Goal: Information Seeking & Learning: Compare options

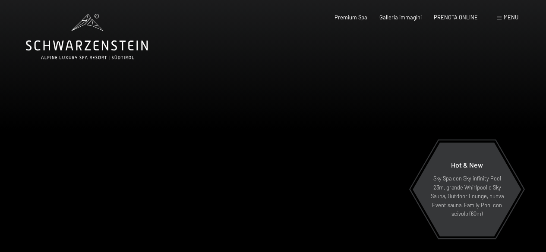
click at [398, 113] on div at bounding box center [409, 140] width 273 height 280
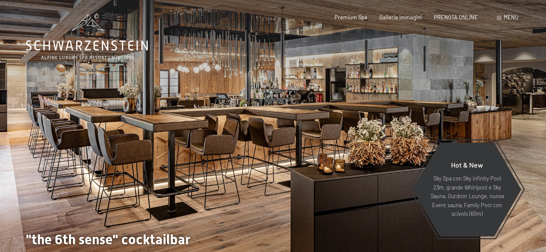
click at [400, 113] on div at bounding box center [409, 140] width 273 height 280
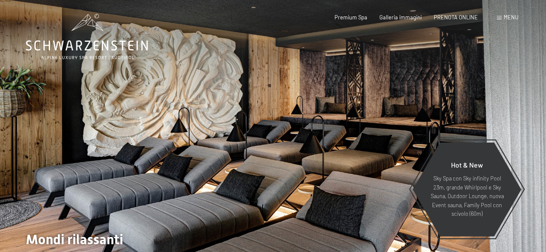
click at [400, 113] on div at bounding box center [409, 140] width 273 height 280
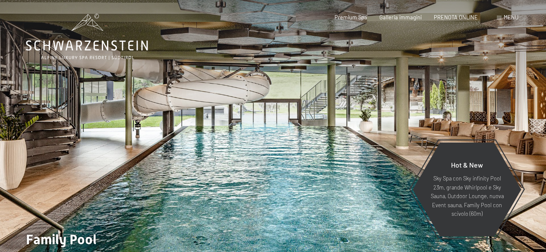
click at [407, 116] on div at bounding box center [409, 140] width 273 height 280
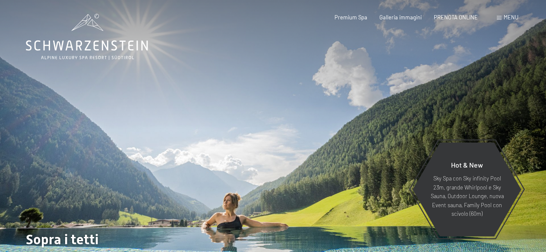
click at [401, 116] on div at bounding box center [409, 140] width 273 height 280
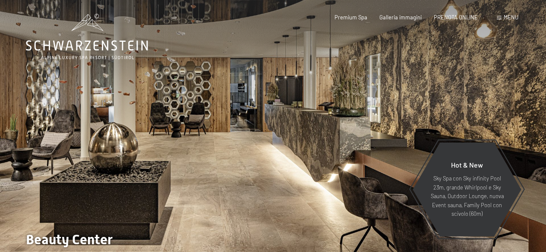
click at [402, 115] on div at bounding box center [409, 140] width 273 height 280
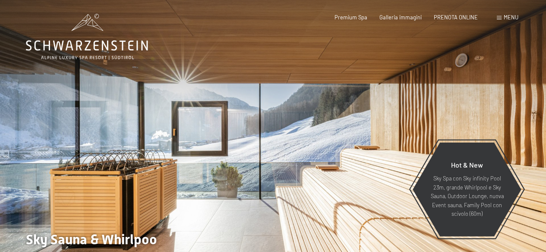
click at [401, 115] on div at bounding box center [409, 140] width 273 height 280
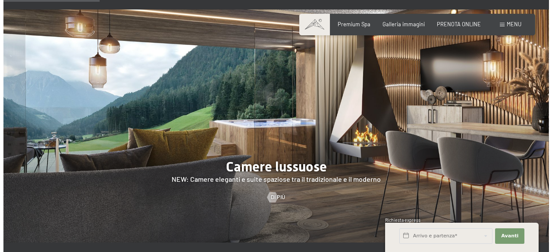
scroll to position [604, 0]
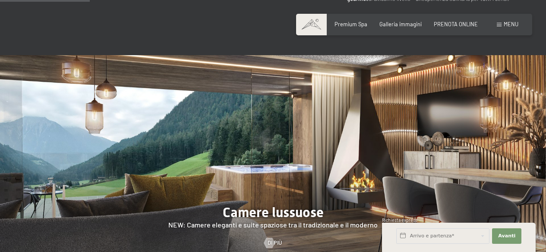
click at [508, 25] on span "Menu" at bounding box center [510, 24] width 15 height 7
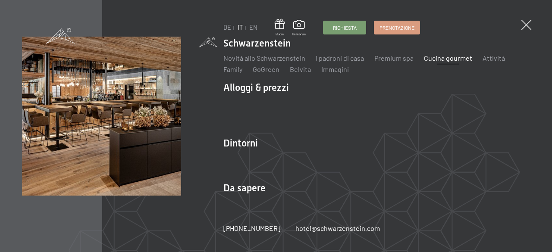
click at [434, 58] on link "Cucina gourmet" at bounding box center [448, 58] width 48 height 8
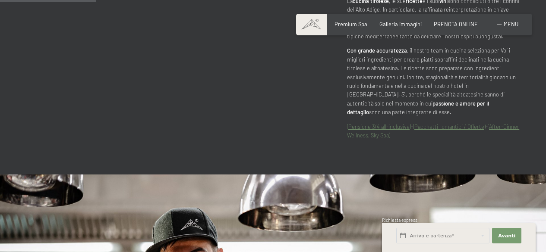
scroll to position [376, 0]
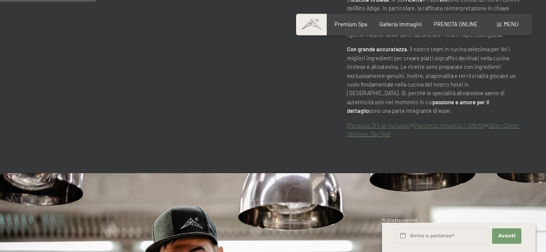
click at [378, 122] on link "(Pensione 3/4 all-inclusive)" at bounding box center [379, 125] width 64 height 7
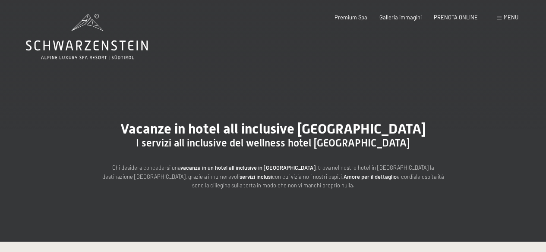
click at [503, 19] on div "Menu" at bounding box center [507, 18] width 22 height 8
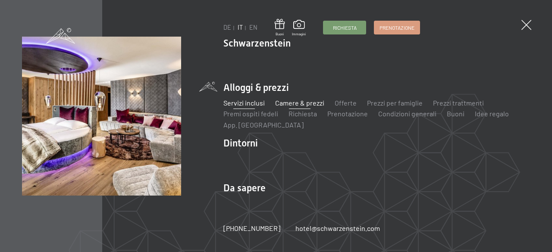
click at [319, 102] on link "Camere & prezzi" at bounding box center [299, 103] width 49 height 8
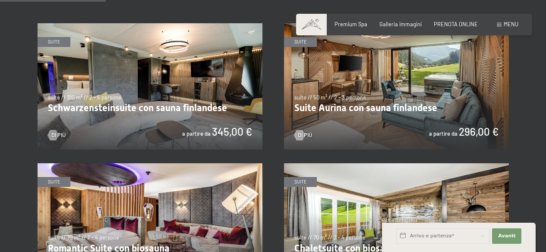
click at [325, 110] on img at bounding box center [396, 86] width 225 height 126
click at [150, 78] on img at bounding box center [150, 86] width 225 height 126
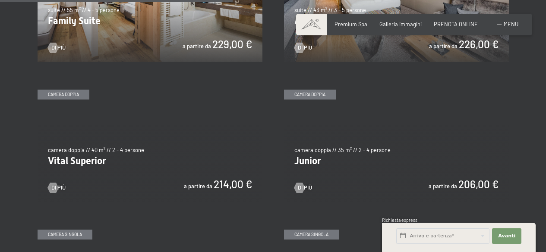
scroll to position [949, 0]
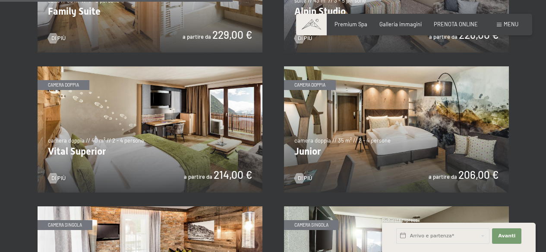
click at [384, 125] on img at bounding box center [396, 129] width 225 height 126
click at [131, 160] on img at bounding box center [150, 129] width 225 height 126
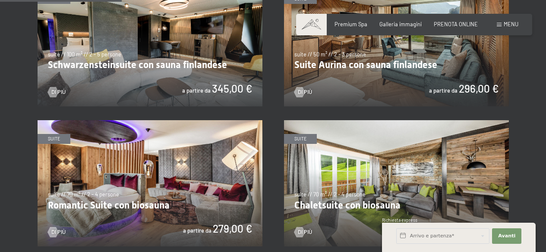
scroll to position [517, 0]
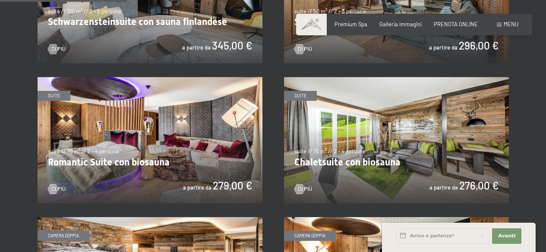
click at [204, 126] on img at bounding box center [150, 140] width 225 height 126
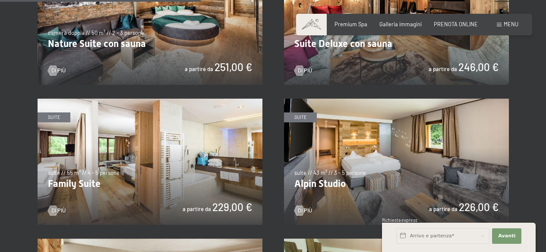
scroll to position [819, 0]
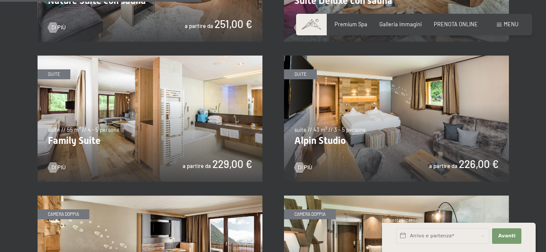
click at [129, 129] on img at bounding box center [150, 119] width 225 height 126
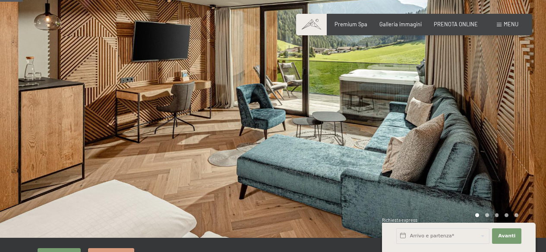
scroll to position [43, 0]
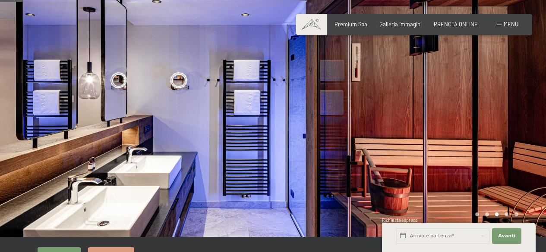
click at [480, 106] on div at bounding box center [409, 97] width 273 height 280
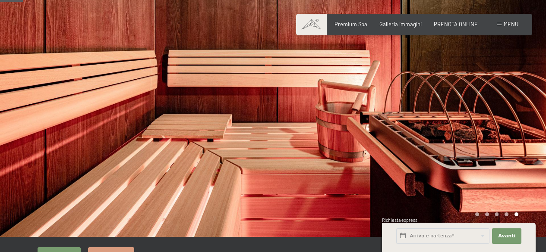
click at [480, 106] on div at bounding box center [409, 97] width 273 height 280
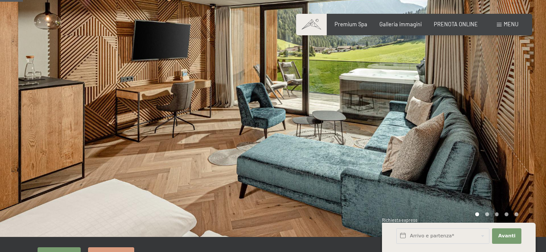
click at [480, 106] on div at bounding box center [409, 97] width 273 height 280
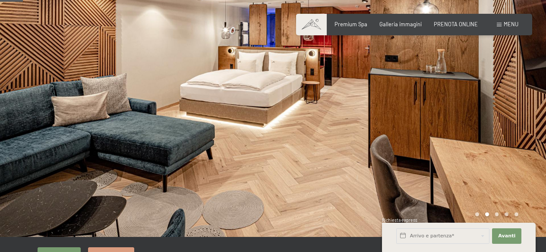
click at [480, 106] on div at bounding box center [409, 97] width 273 height 280
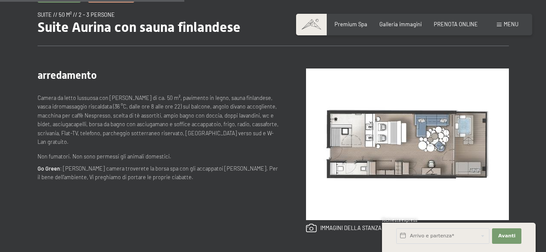
scroll to position [345, 0]
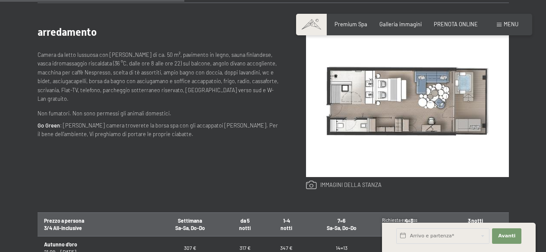
click at [327, 188] on link at bounding box center [343, 185] width 75 height 9
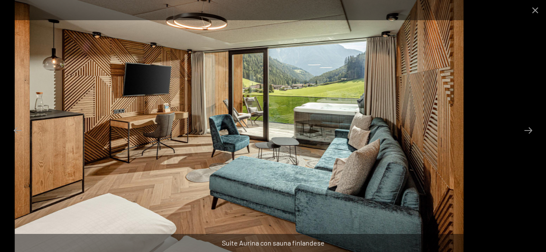
drag, startPoint x: 241, startPoint y: 118, endPoint x: 217, endPoint y: 118, distance: 24.1
click at [217, 118] on img at bounding box center [239, 126] width 448 height 252
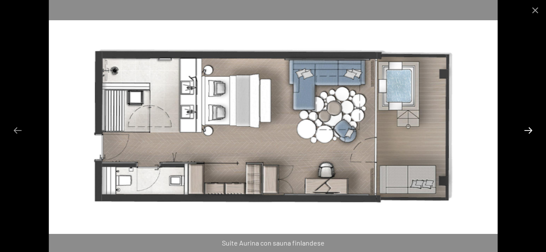
click at [526, 129] on button "Next slide" at bounding box center [528, 130] width 18 height 17
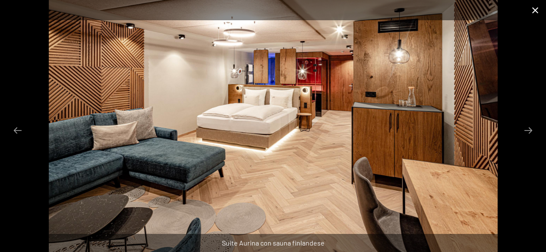
click at [530, 7] on button "Close gallery" at bounding box center [535, 10] width 22 height 20
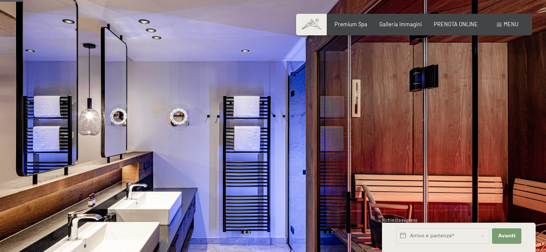
scroll to position [0, 0]
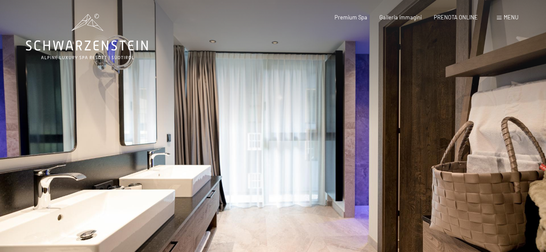
click at [492, 121] on div at bounding box center [409, 140] width 273 height 280
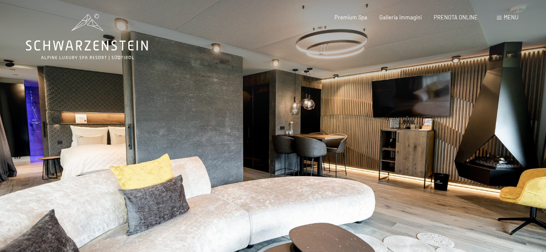
click at [492, 121] on div at bounding box center [409, 140] width 273 height 280
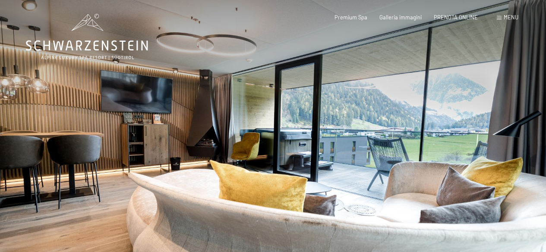
click at [492, 121] on div at bounding box center [409, 140] width 273 height 280
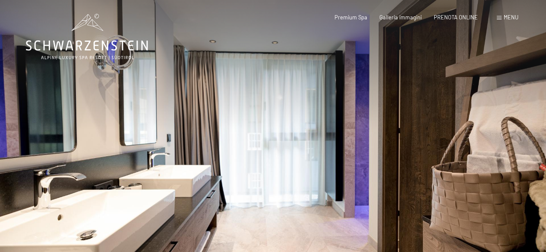
click at [492, 121] on div at bounding box center [409, 140] width 273 height 280
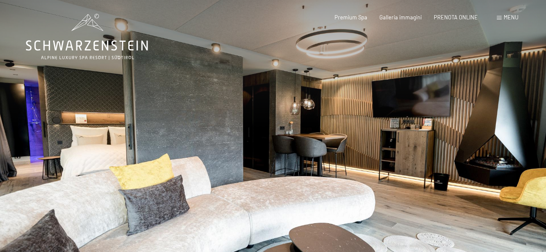
click at [492, 121] on div at bounding box center [409, 140] width 273 height 280
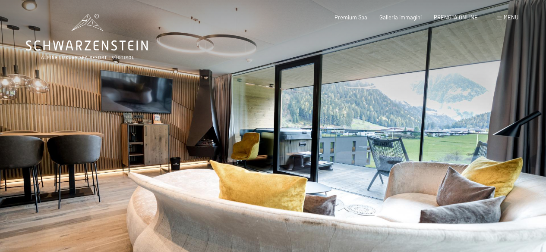
click at [493, 120] on div at bounding box center [409, 140] width 273 height 280
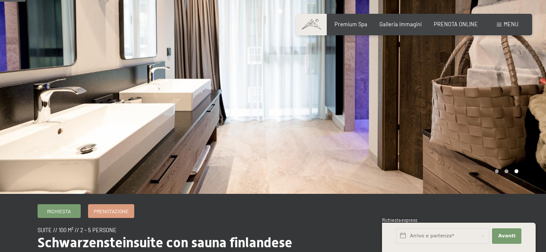
scroll to position [43, 0]
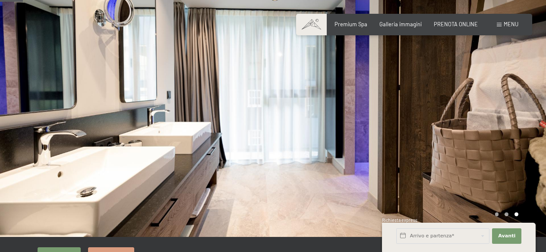
click at [449, 110] on div at bounding box center [409, 97] width 273 height 280
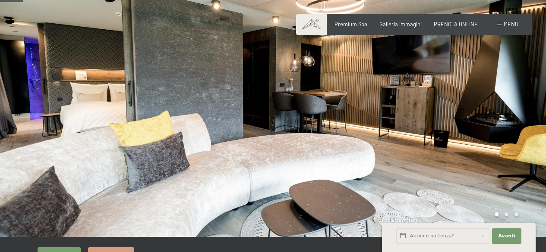
click at [449, 110] on div at bounding box center [409, 97] width 273 height 280
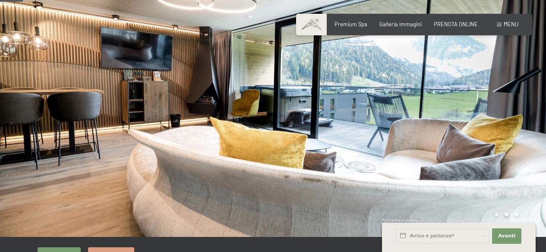
click at [449, 110] on div at bounding box center [409, 97] width 273 height 280
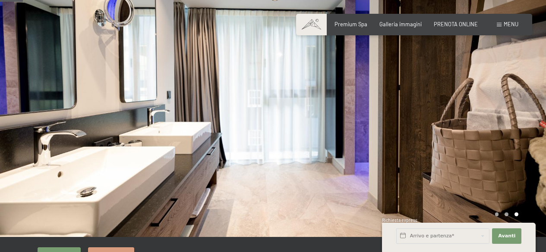
click at [449, 110] on div at bounding box center [409, 97] width 273 height 280
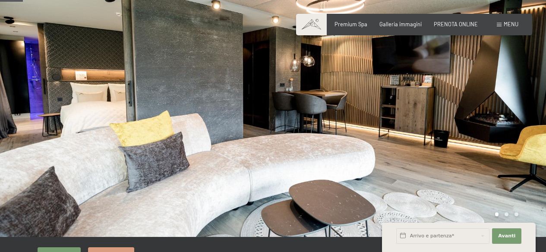
click at [449, 110] on div at bounding box center [409, 97] width 273 height 280
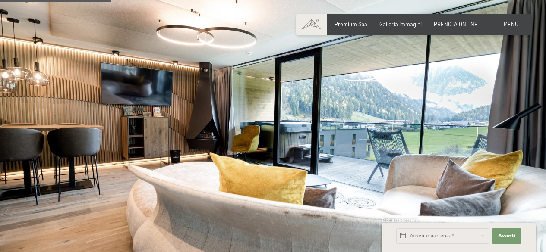
scroll to position [0, 0]
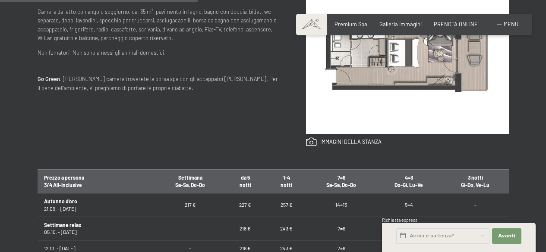
scroll to position [345, 0]
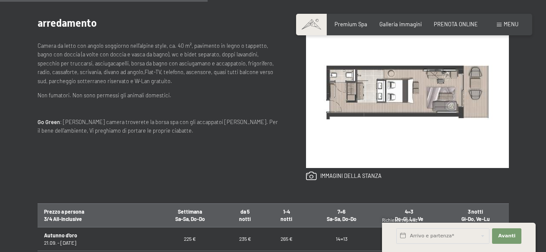
scroll to position [345, 0]
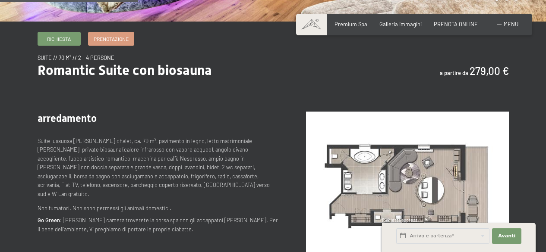
scroll to position [302, 0]
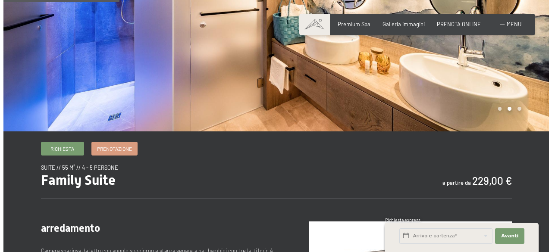
scroll to position [43, 0]
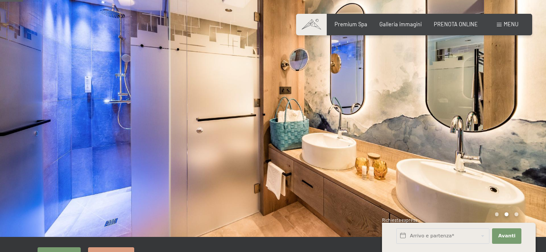
click at [504, 24] on span "Menu" at bounding box center [510, 24] width 15 height 7
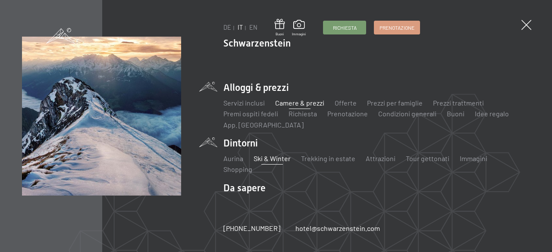
click at [273, 157] on link "Ski & Winter" at bounding box center [272, 158] width 37 height 8
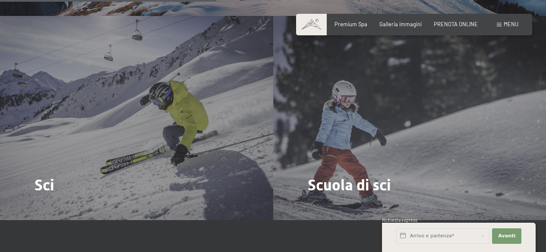
scroll to position [1035, 0]
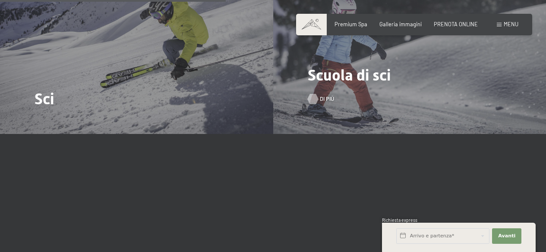
click at [315, 94] on div at bounding box center [313, 99] width 6 height 10
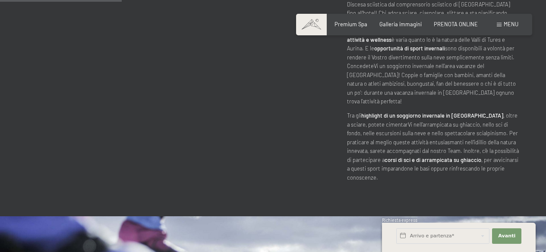
scroll to position [558, 0]
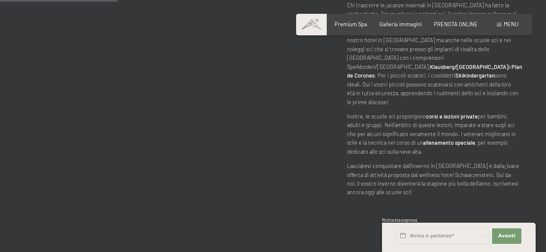
scroll to position [388, 0]
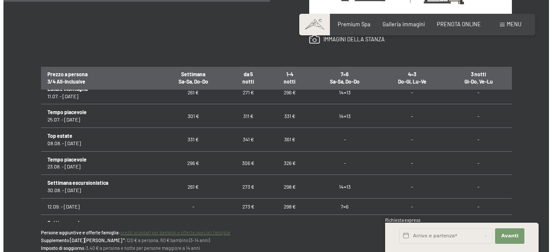
scroll to position [474, 0]
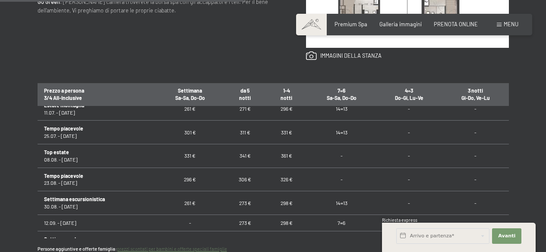
click at [511, 24] on span "Menu" at bounding box center [510, 24] width 15 height 7
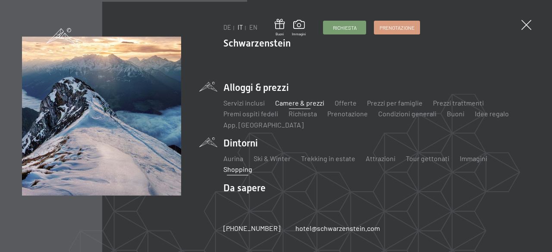
click at [239, 167] on link "Shopping" at bounding box center [237, 169] width 29 height 8
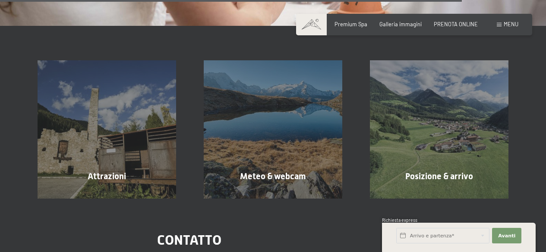
scroll to position [1251, 0]
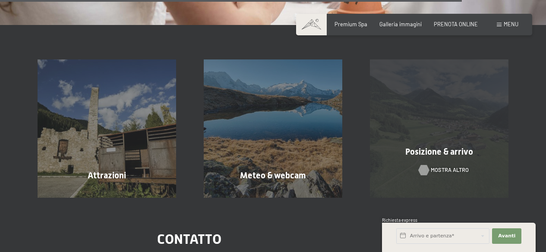
click at [430, 166] on div "mostra altro" at bounding box center [438, 170] width 41 height 8
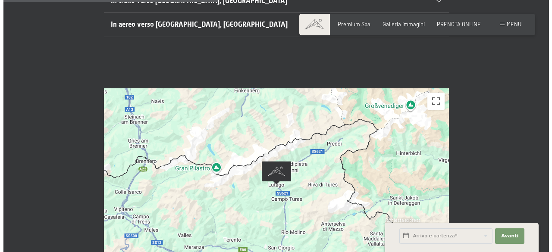
scroll to position [302, 0]
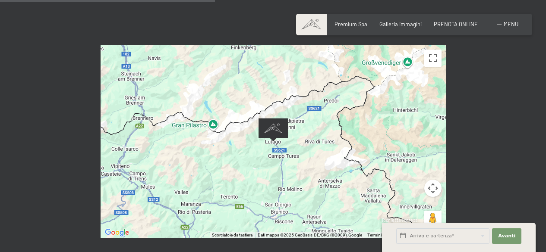
click at [276, 129] on div at bounding box center [272, 141] width 345 height 193
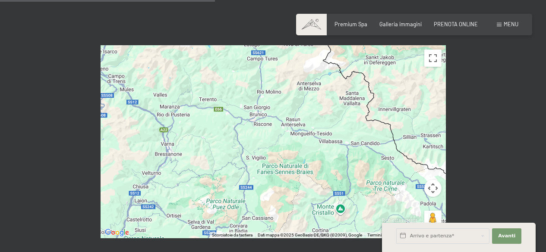
drag, startPoint x: 274, startPoint y: 179, endPoint x: 253, endPoint y: 77, distance: 103.9
click at [253, 77] on div at bounding box center [272, 141] width 345 height 193
click at [507, 26] on span "Menu" at bounding box center [510, 24] width 15 height 7
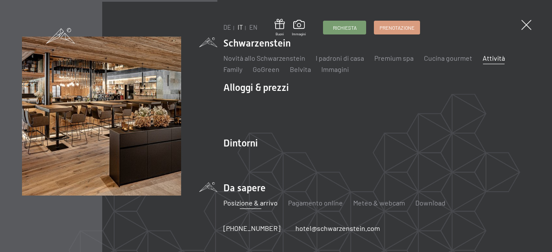
click at [483, 56] on link "Attività" at bounding box center [494, 58] width 22 height 8
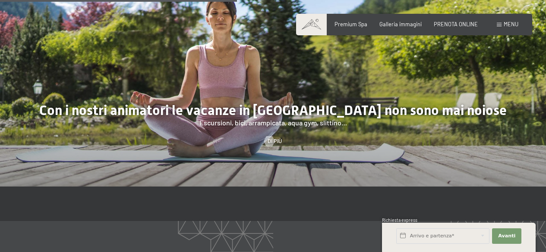
scroll to position [960, 0]
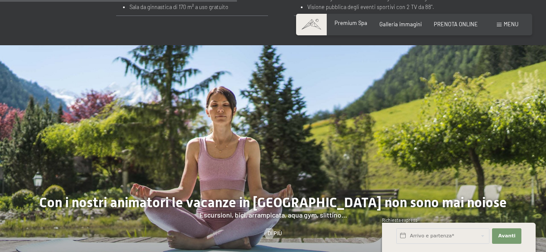
click at [361, 22] on span "Premium Spa" at bounding box center [350, 22] width 33 height 7
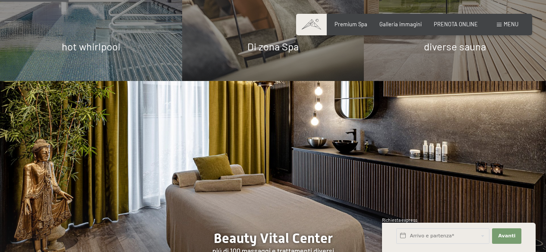
scroll to position [647, 0]
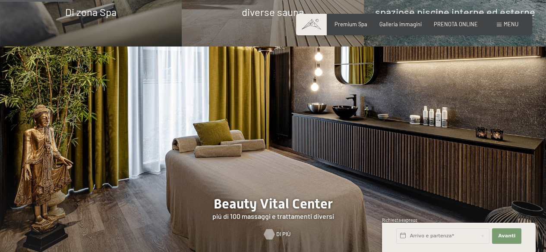
click at [266, 229] on div at bounding box center [269, 234] width 6 height 10
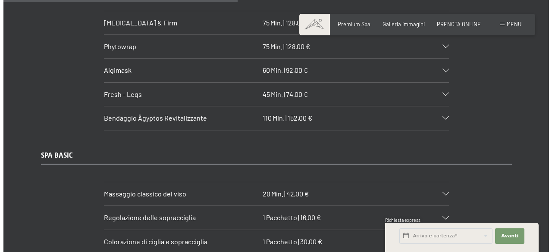
scroll to position [2372, 0]
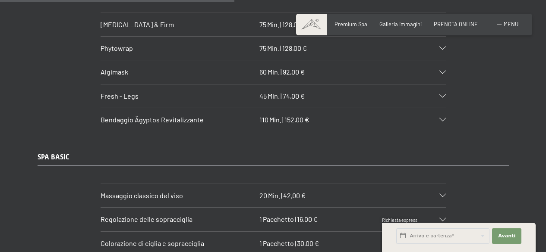
click at [505, 25] on span "Menu" at bounding box center [510, 24] width 15 height 7
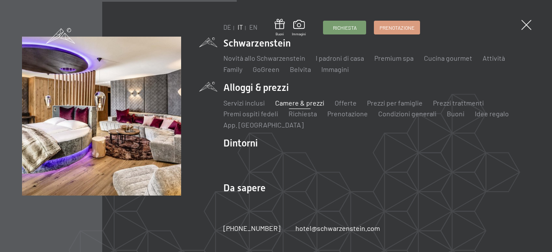
click at [283, 102] on link "Camere & prezzi" at bounding box center [299, 103] width 49 height 8
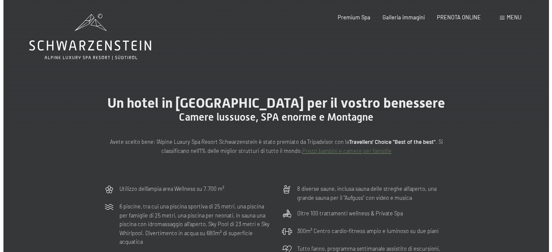
scroll to position [43, 0]
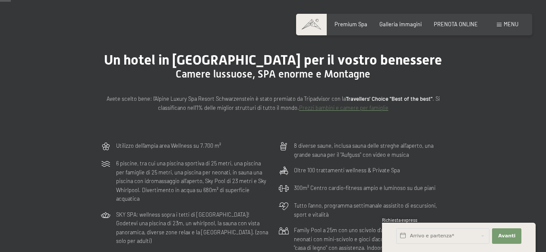
click at [499, 22] on div "Menu" at bounding box center [507, 25] width 22 height 8
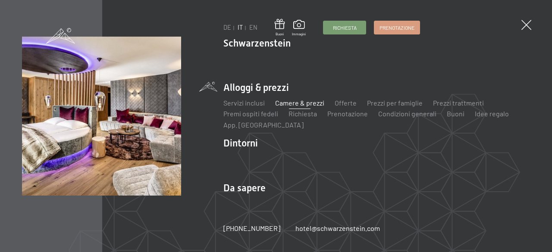
click at [304, 104] on link "Camere & prezzi" at bounding box center [299, 103] width 49 height 8
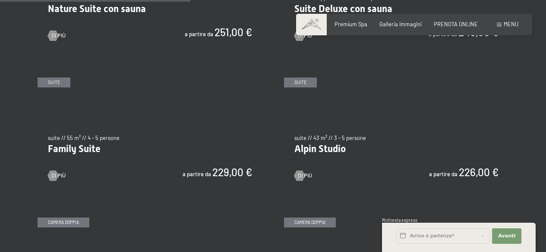
scroll to position [819, 0]
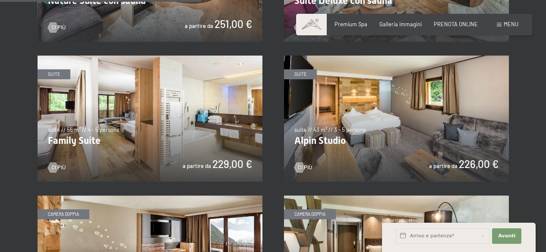
click at [348, 99] on img at bounding box center [396, 119] width 225 height 126
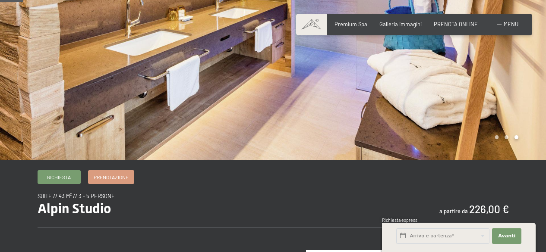
scroll to position [43, 0]
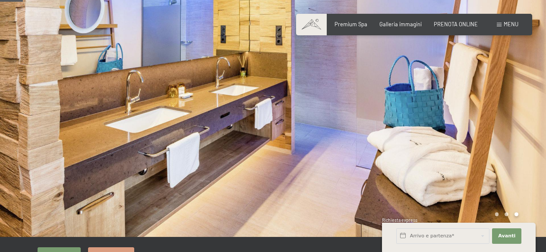
click at [456, 113] on div at bounding box center [409, 97] width 273 height 280
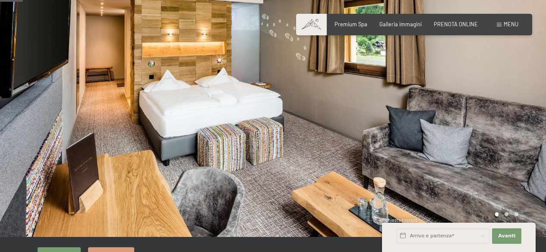
click at [459, 113] on div at bounding box center [409, 97] width 273 height 280
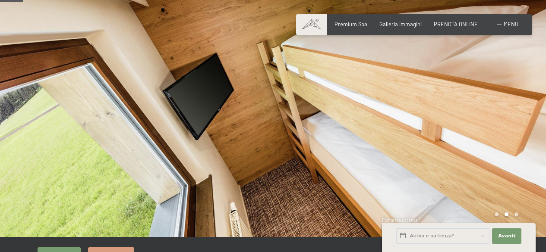
click at [459, 113] on div at bounding box center [409, 97] width 273 height 280
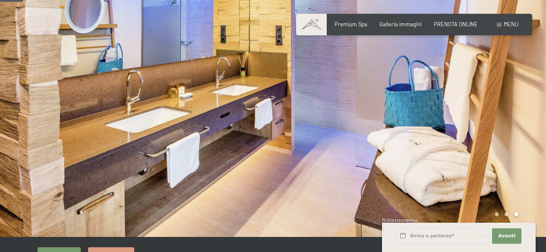
click at [459, 113] on div at bounding box center [409, 97] width 273 height 280
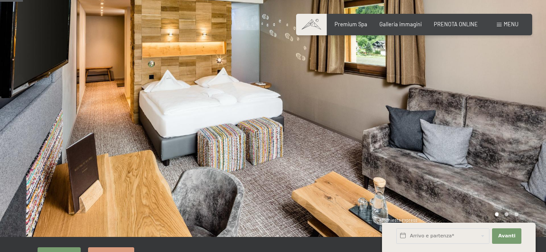
click at [459, 113] on div at bounding box center [409, 97] width 273 height 280
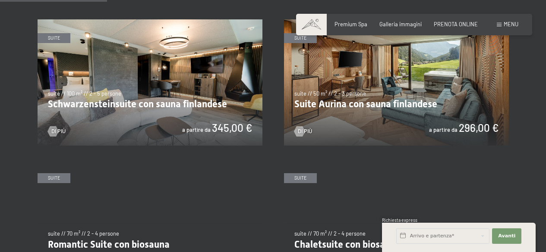
scroll to position [431, 0]
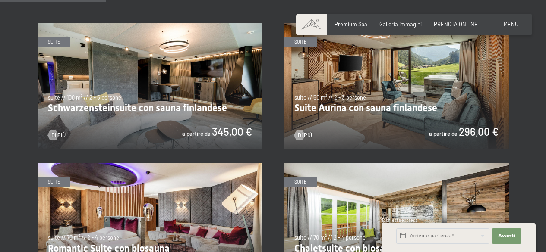
click at [377, 73] on img at bounding box center [396, 86] width 225 height 126
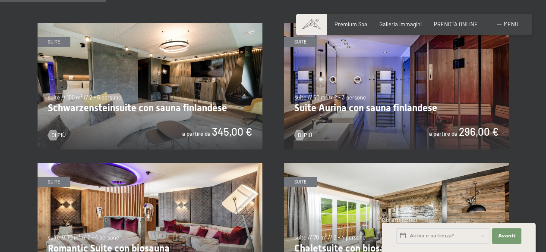
click at [407, 107] on img at bounding box center [396, 86] width 225 height 126
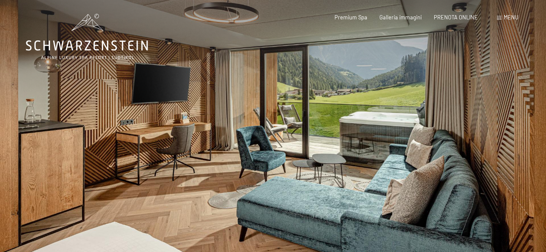
click at [429, 128] on div at bounding box center [409, 140] width 273 height 280
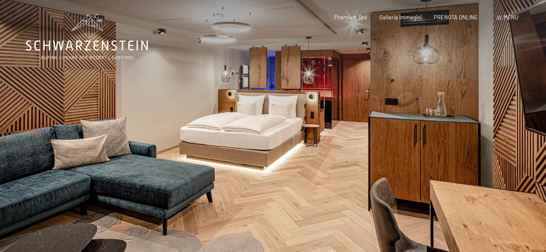
click at [429, 128] on div at bounding box center [409, 140] width 273 height 280
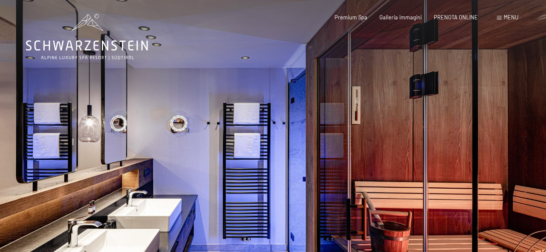
click at [429, 128] on div at bounding box center [409, 140] width 273 height 280
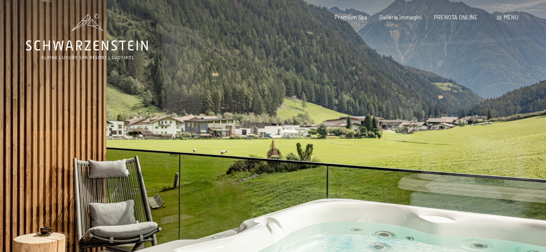
click at [429, 128] on div at bounding box center [409, 140] width 273 height 280
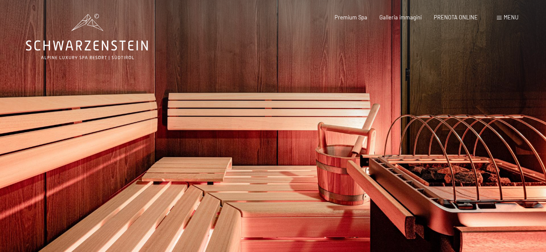
click at [429, 128] on div at bounding box center [409, 140] width 273 height 280
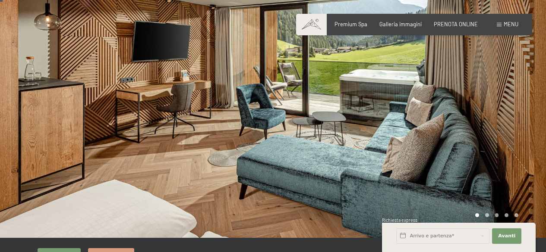
scroll to position [43, 0]
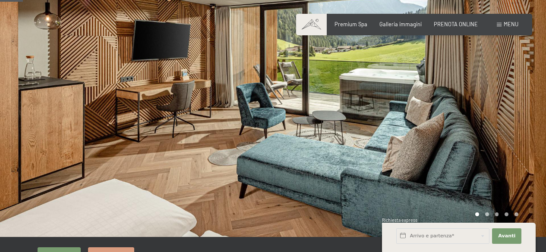
click at [438, 133] on div at bounding box center [409, 97] width 273 height 280
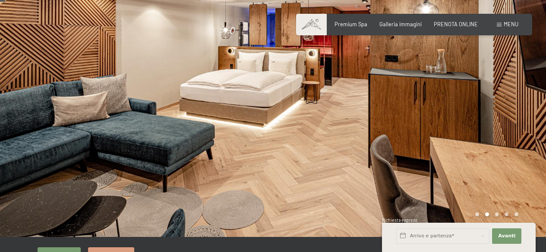
scroll to position [0, 0]
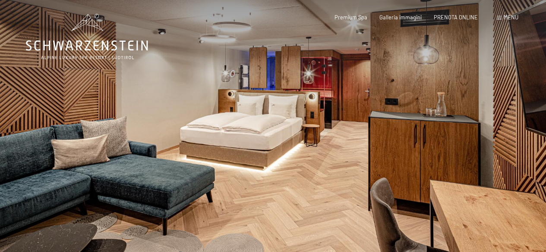
click at [423, 88] on div at bounding box center [409, 140] width 273 height 280
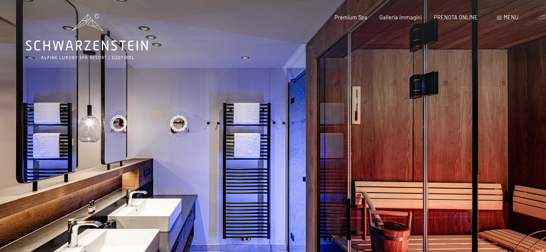
click at [423, 88] on div at bounding box center [409, 140] width 273 height 280
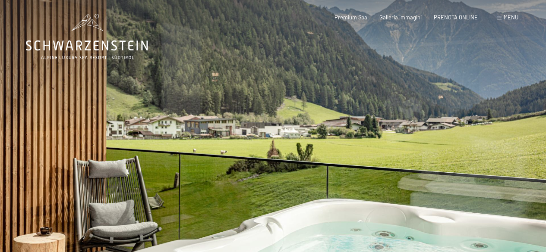
click at [423, 88] on div at bounding box center [409, 140] width 273 height 280
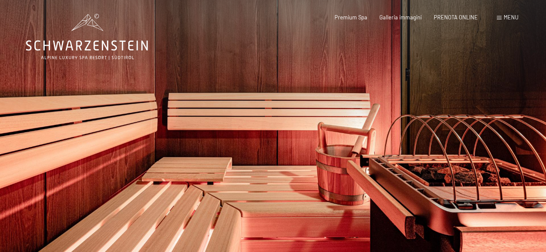
click at [423, 90] on div at bounding box center [409, 140] width 273 height 280
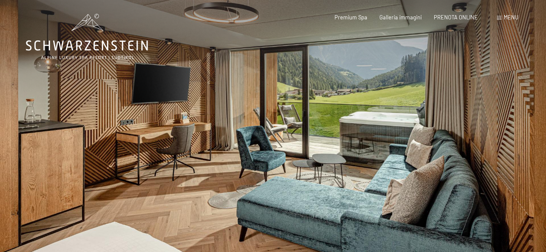
click at [423, 90] on div at bounding box center [409, 140] width 273 height 280
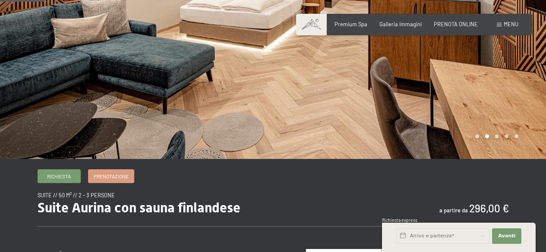
scroll to position [86, 0]
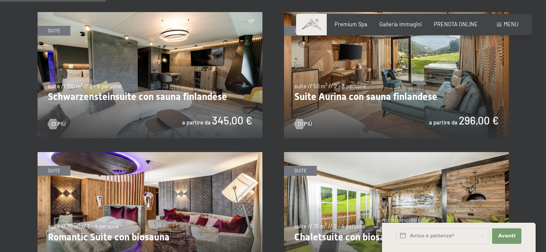
scroll to position [431, 0]
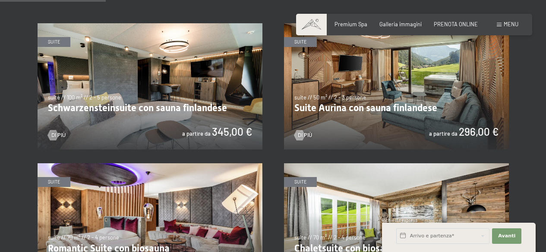
click at [213, 79] on img at bounding box center [150, 86] width 225 height 126
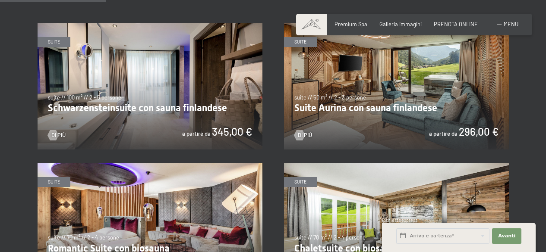
click at [208, 82] on img at bounding box center [150, 86] width 225 height 126
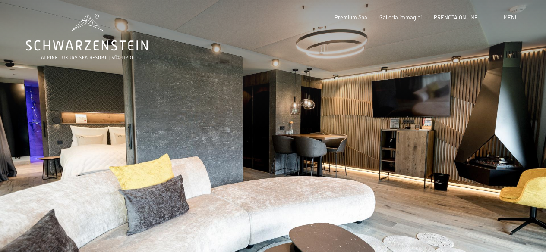
click at [502, 122] on div at bounding box center [409, 140] width 273 height 280
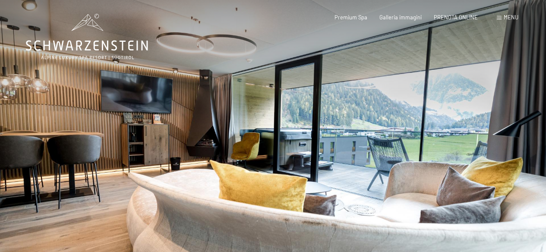
click at [502, 122] on div at bounding box center [409, 140] width 273 height 280
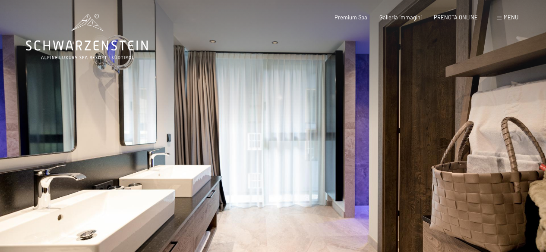
click at [502, 122] on div at bounding box center [409, 140] width 273 height 280
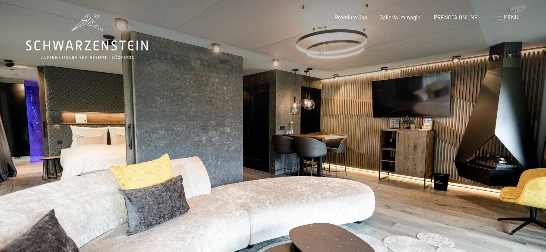
click at [502, 122] on div at bounding box center [409, 140] width 273 height 280
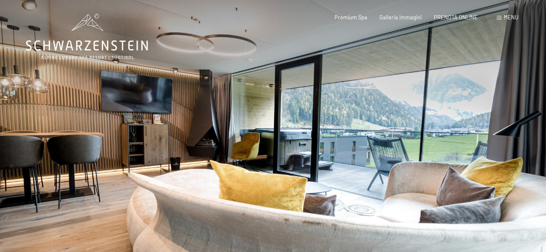
click at [502, 122] on div at bounding box center [409, 140] width 273 height 280
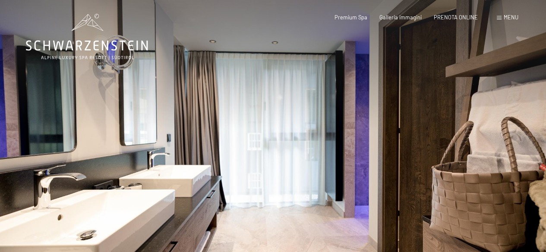
click at [502, 122] on div at bounding box center [409, 140] width 273 height 280
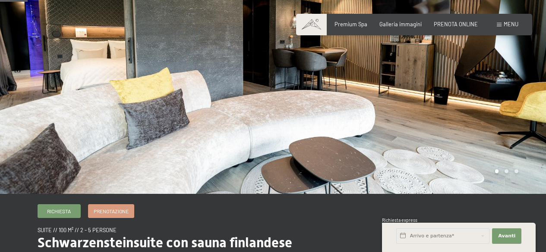
scroll to position [43, 0]
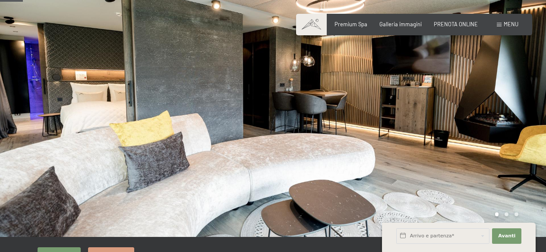
drag, startPoint x: 182, startPoint y: 90, endPoint x: 259, endPoint y: 94, distance: 77.3
click at [259, 94] on div at bounding box center [136, 97] width 273 height 280
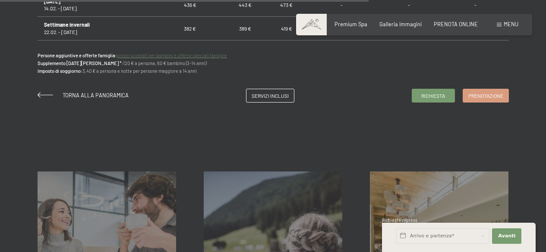
scroll to position [690, 0]
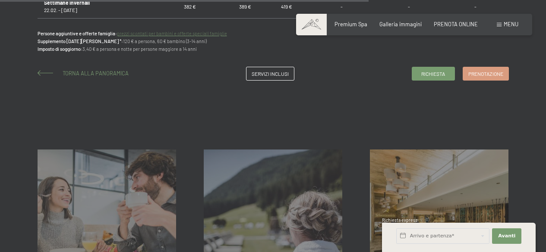
click at [101, 72] on span "Torna alla panoramica" at bounding box center [96, 73] width 66 height 7
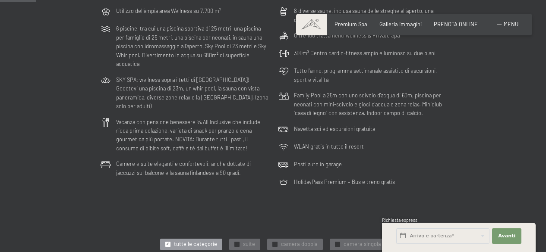
scroll to position [151, 0]
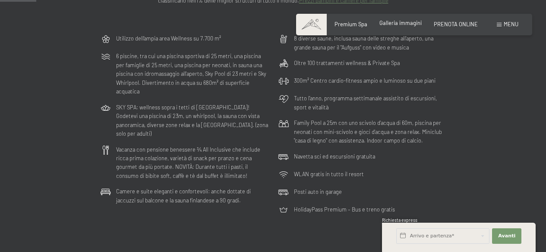
click at [419, 25] on span "Galleria immagini" at bounding box center [400, 22] width 42 height 7
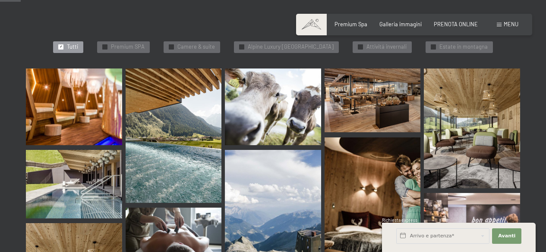
scroll to position [216, 0]
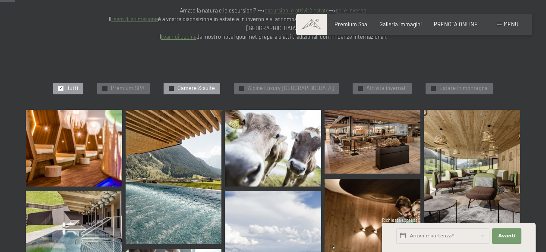
click at [177, 85] on span "Camere & suite" at bounding box center [196, 89] width 38 height 8
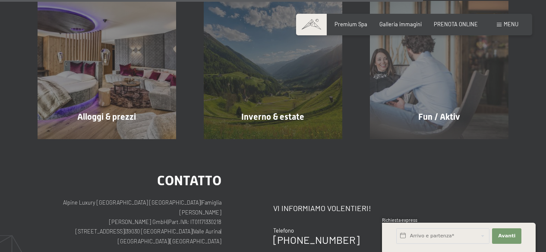
scroll to position [714, 0]
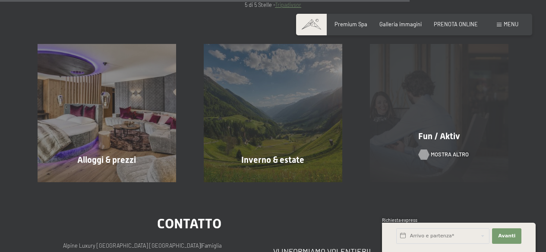
click at [446, 151] on span "mostra altro" at bounding box center [449, 155] width 38 height 8
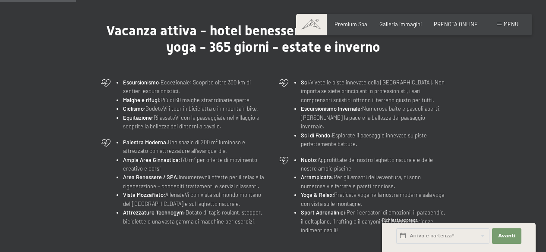
scroll to position [302, 0]
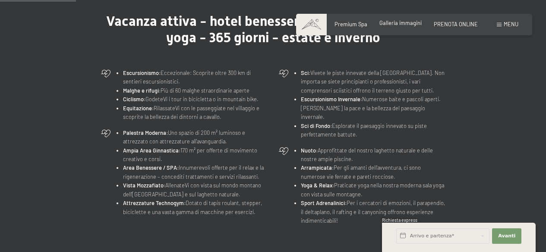
click at [388, 25] on span "Galleria immagini" at bounding box center [400, 22] width 42 height 7
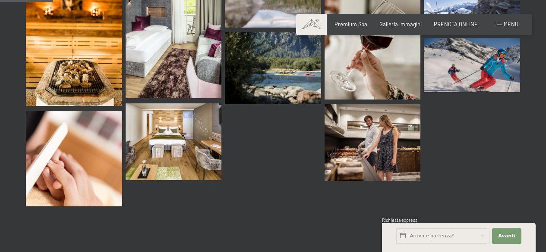
scroll to position [776, 0]
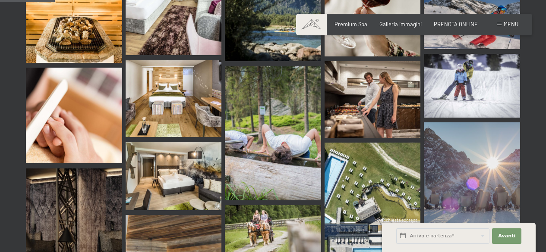
click at [388, 153] on img at bounding box center [372, 207] width 96 height 128
